Goal: Information Seeking & Learning: Learn about a topic

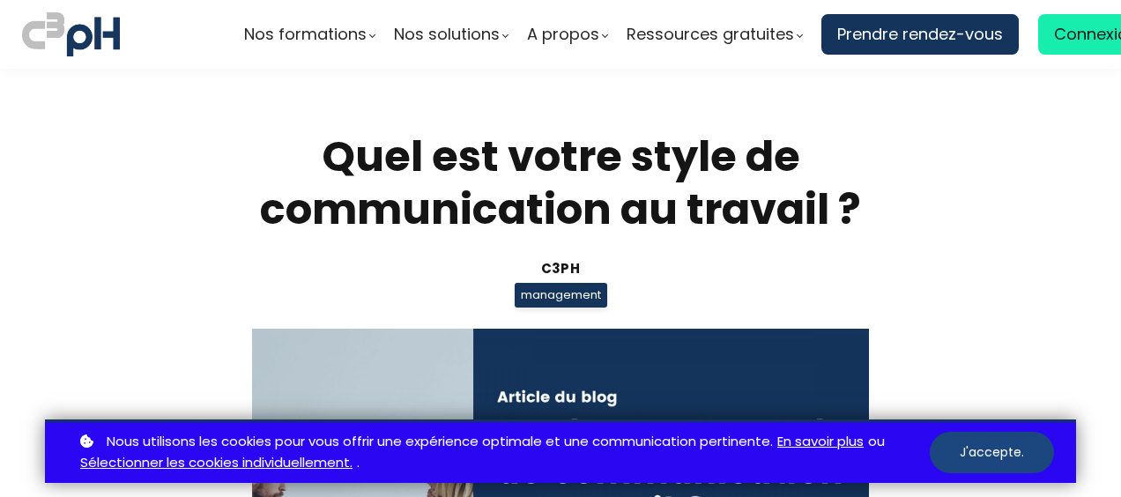
click at [977, 461] on button "J'accepte." at bounding box center [992, 452] width 124 height 41
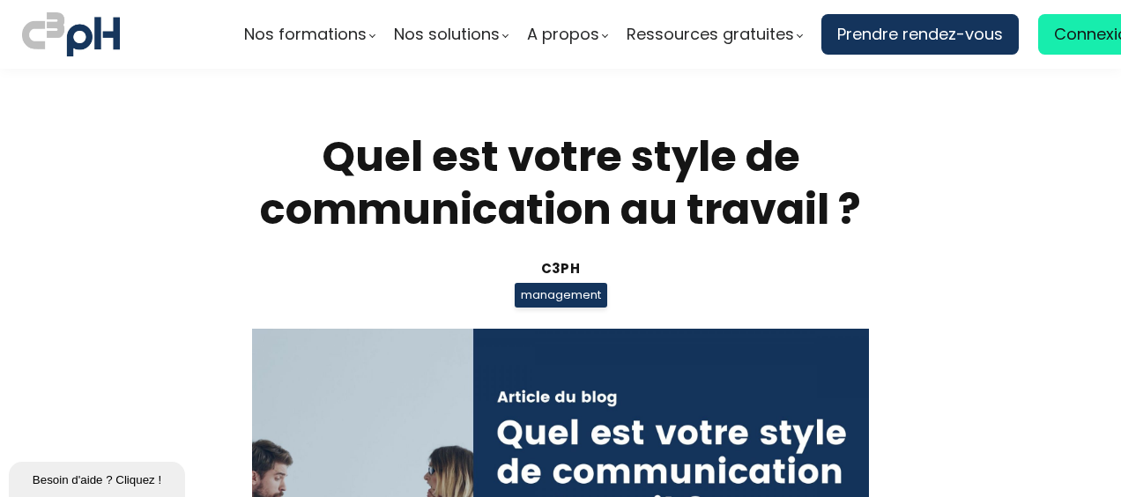
click at [974, 335] on div "Quel est votre style de communication au travail ? C3pH management Partager sur…" at bounding box center [561, 440] width 864 height 620
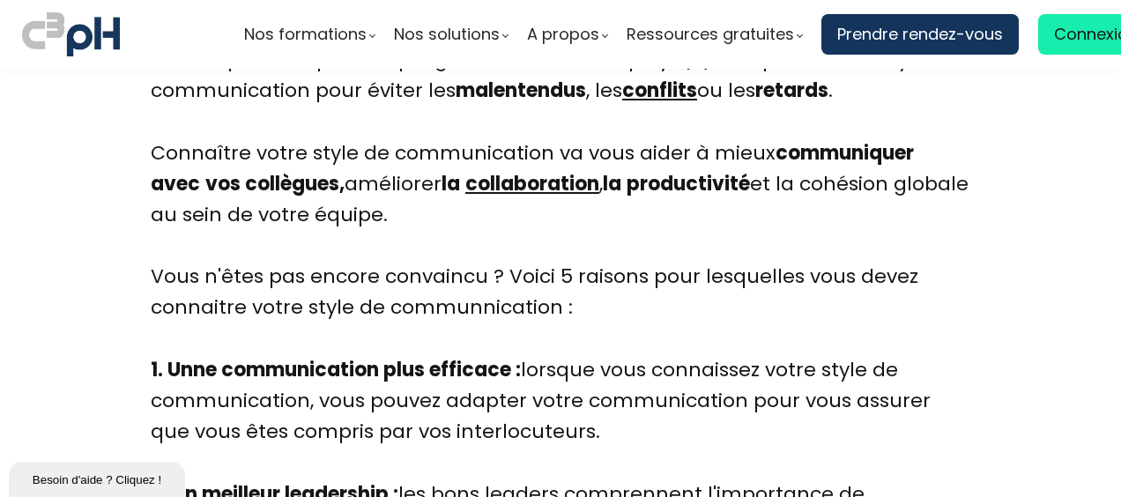
scroll to position [2997, 0]
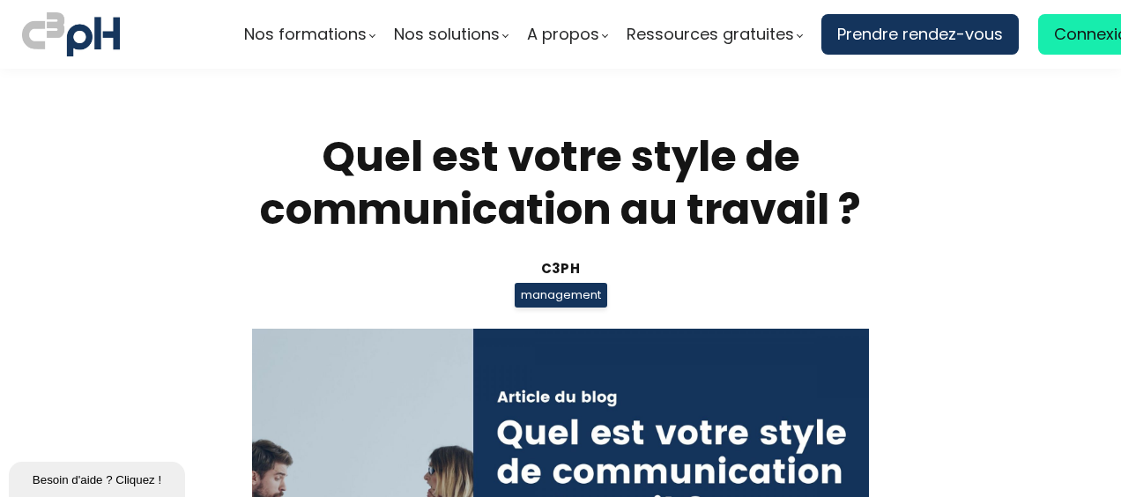
scroll to position [2997, 0]
